Goal: Task Accomplishment & Management: Manage account settings

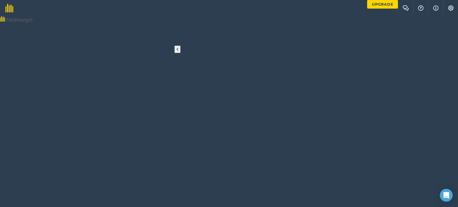
radio input "true"
radio input "false"
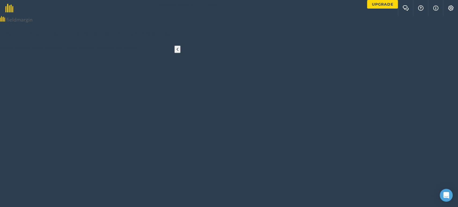
radio input "true"
radio input "false"
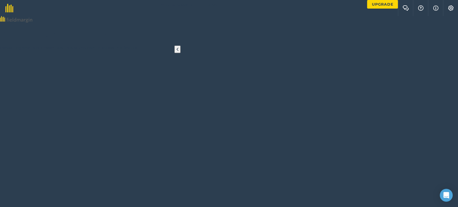
radio input "true"
radio input "false"
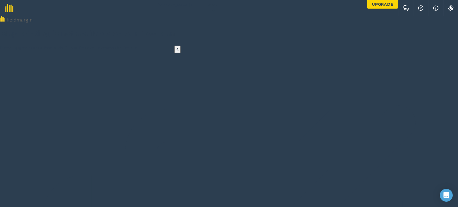
radio input "true"
radio input "false"
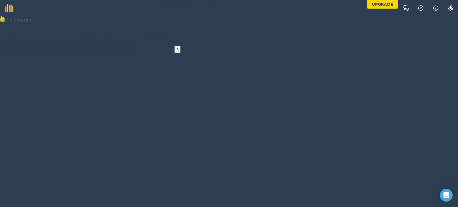
radio input "true"
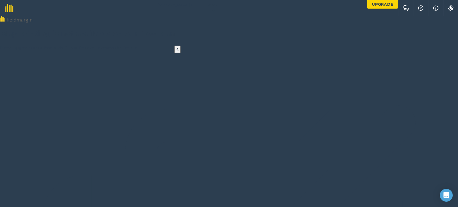
radio input "false"
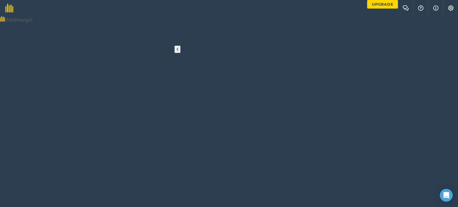
radio input "true"
radio input "false"
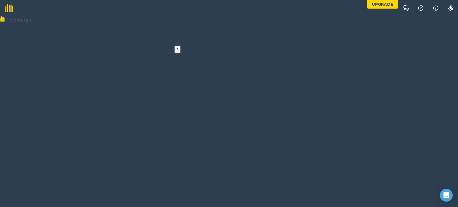
radio input "true"
radio input "false"
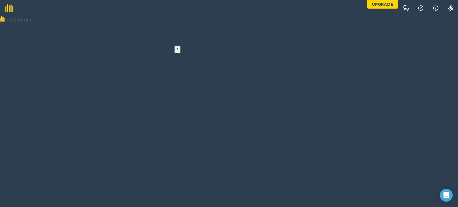
radio input "true"
radio input "false"
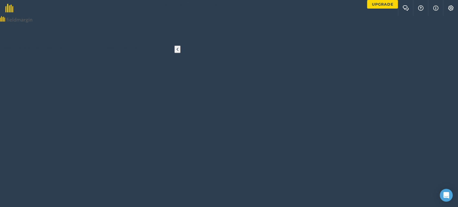
radio input "true"
radio input "false"
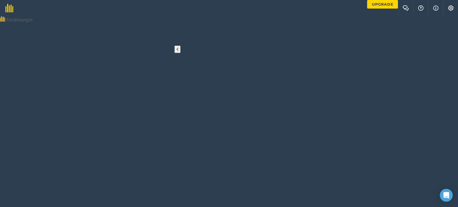
radio input "true"
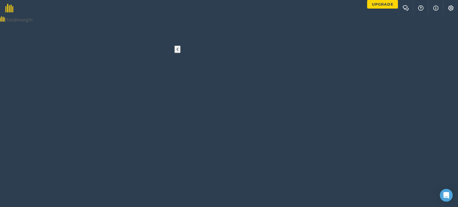
radio input "false"
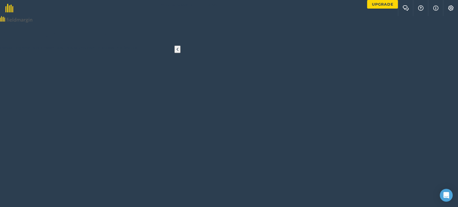
radio input "true"
radio input "false"
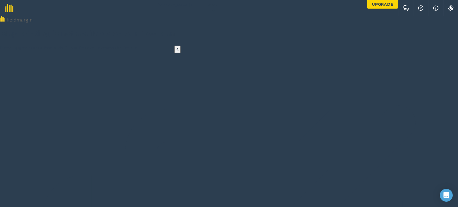
radio input "true"
radio input "false"
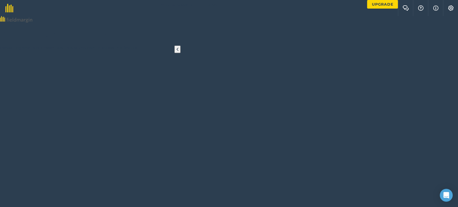
radio input "true"
radio input "false"
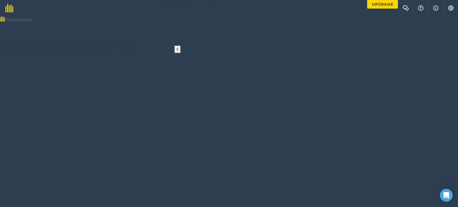
radio input "true"
radio input "false"
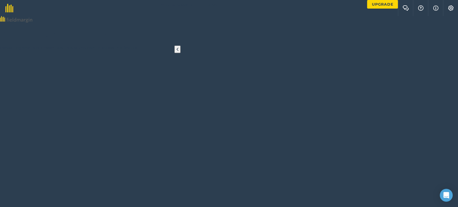
radio input "true"
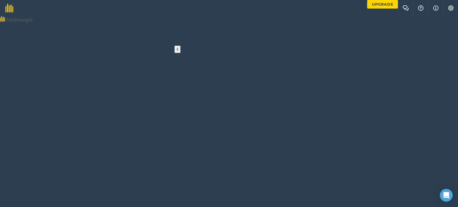
radio input "false"
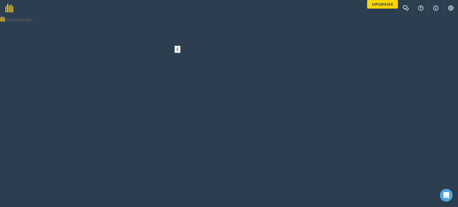
radio input "true"
radio input "false"
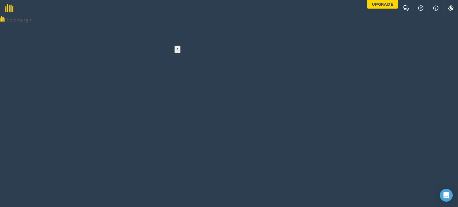
radio input "true"
radio input "false"
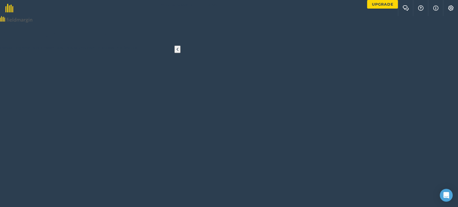
radio input "true"
radio input "false"
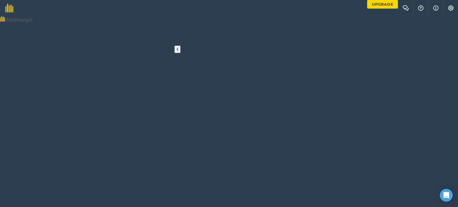
radio input "true"
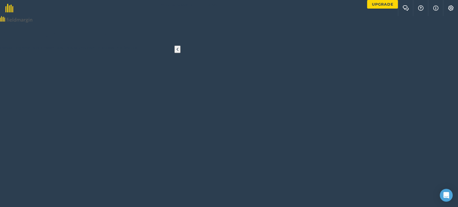
radio input "false"
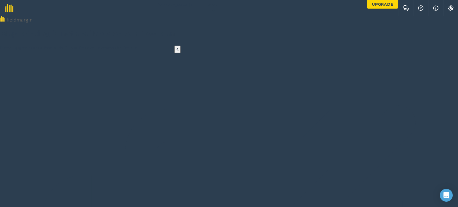
radio input "true"
radio input "false"
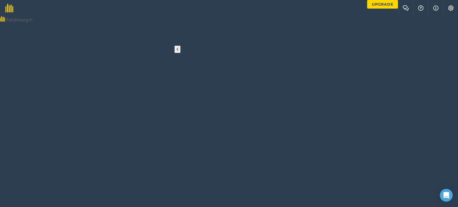
radio input "true"
radio input "false"
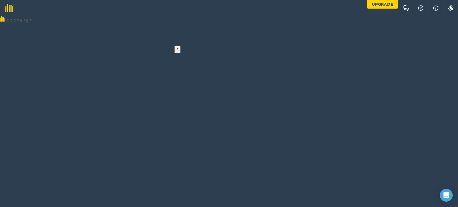
radio input "true"
radio input "false"
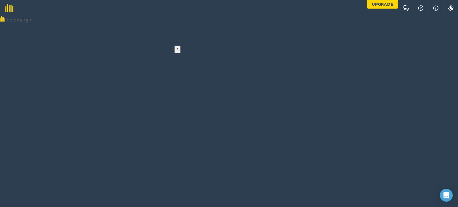
radio input "true"
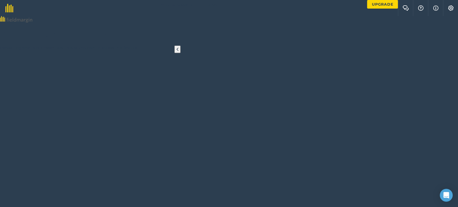
radio input "false"
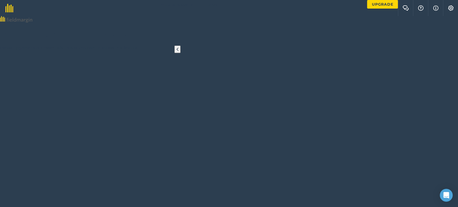
radio input "true"
radio input "false"
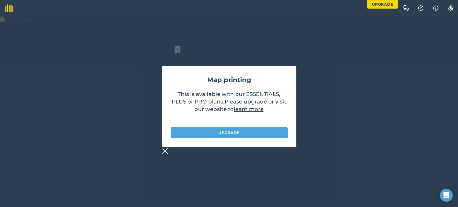
click at [308, 74] on div "Map printing This is available with our ESSENTIALS, PLUS or PRO plans . Please …" at bounding box center [229, 111] width 458 height 191
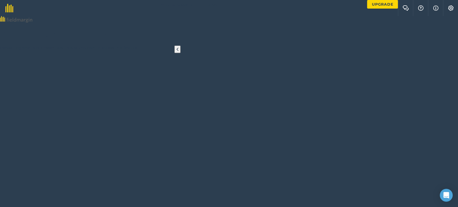
click at [178, 52] on icon at bounding box center [178, 49] width 2 height 5
